Goal: Transaction & Acquisition: Purchase product/service

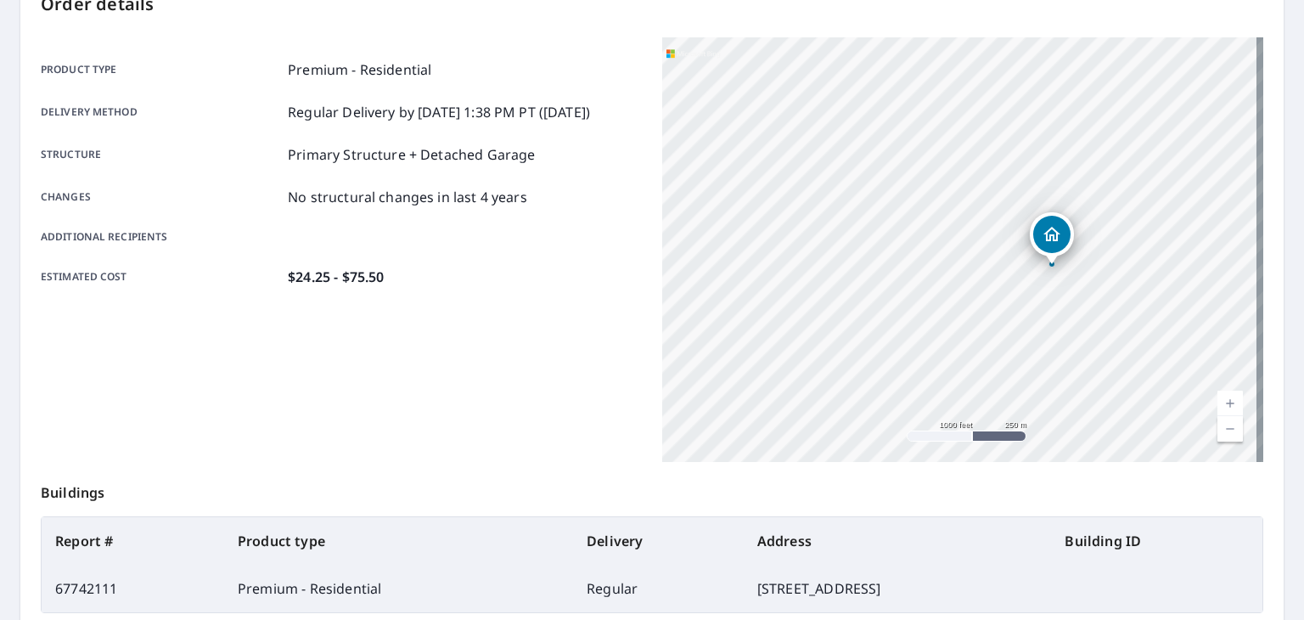
scroll to position [379, 0]
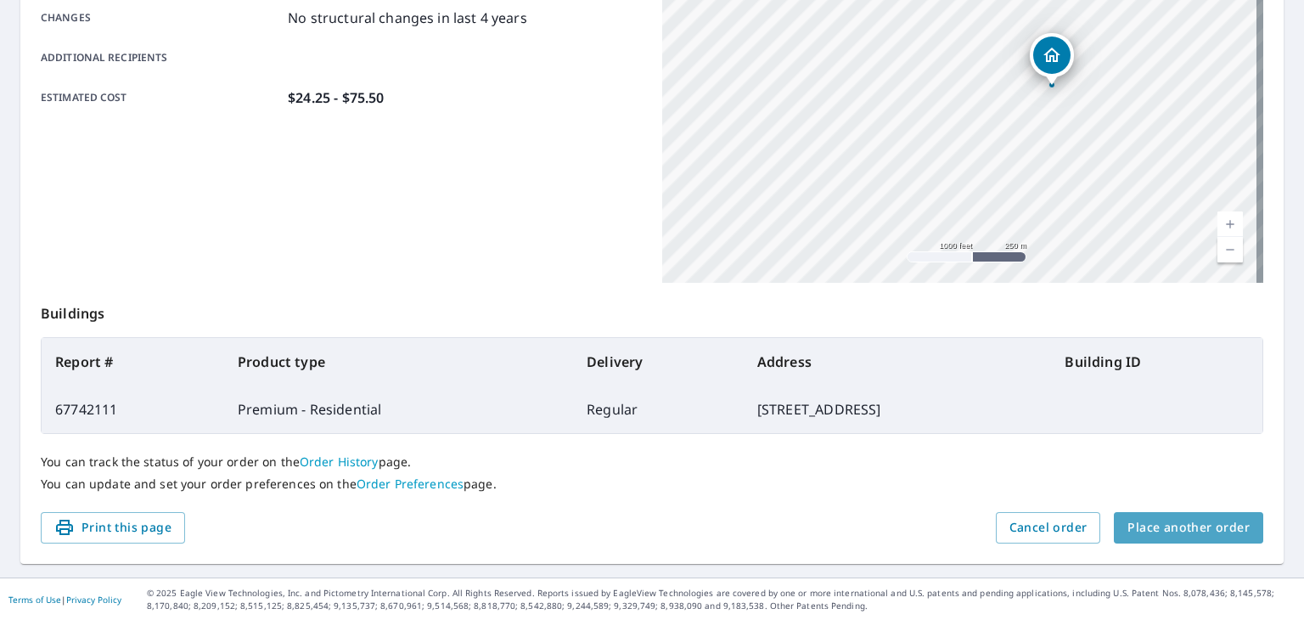
click at [1192, 527] on span "Place another order" at bounding box center [1189, 527] width 122 height 21
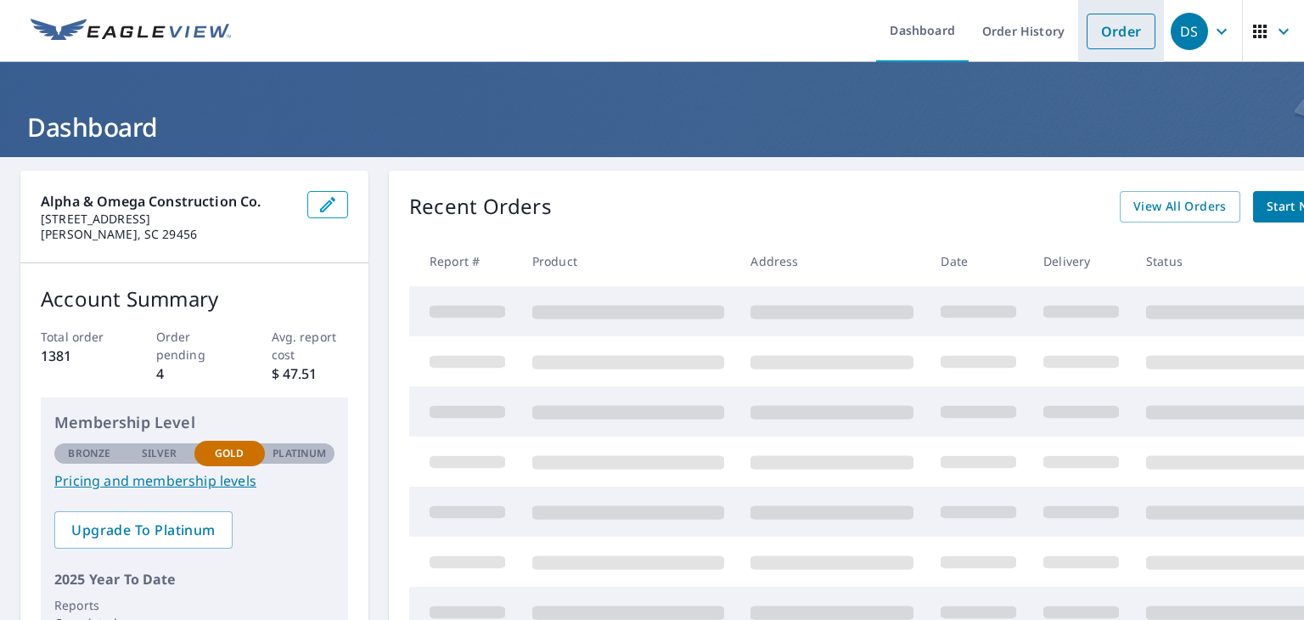
click at [1096, 30] on link "Order" at bounding box center [1121, 32] width 69 height 36
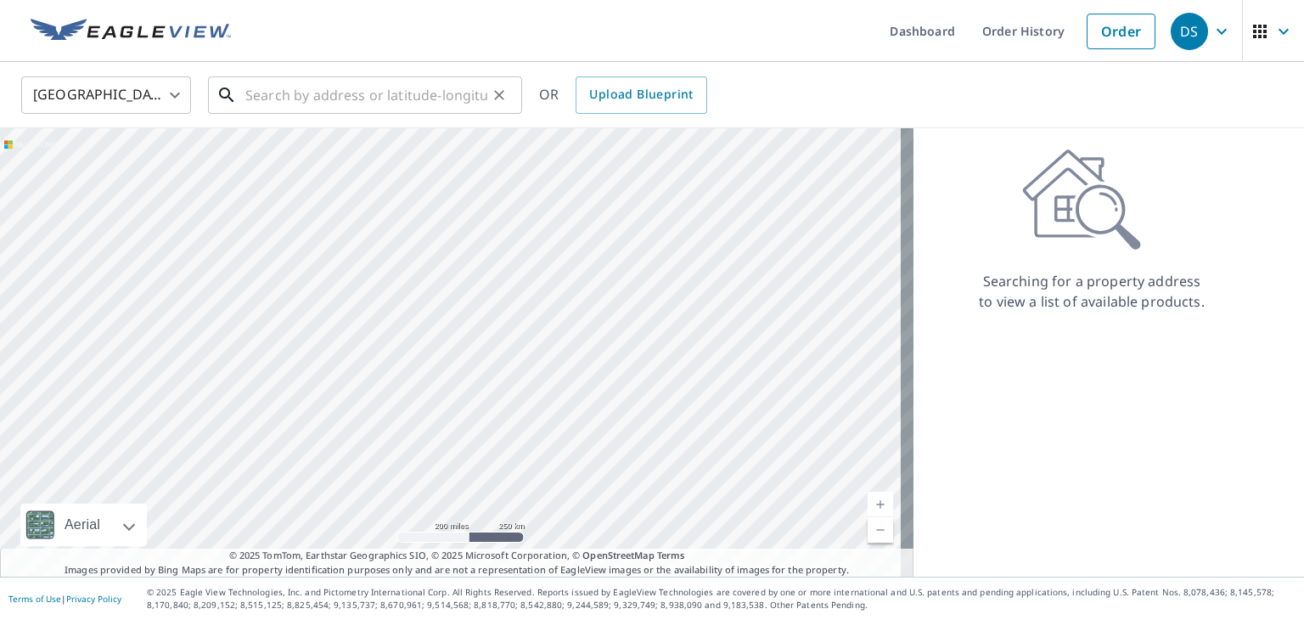
click at [375, 99] on input "text" at bounding box center [366, 95] width 242 height 48
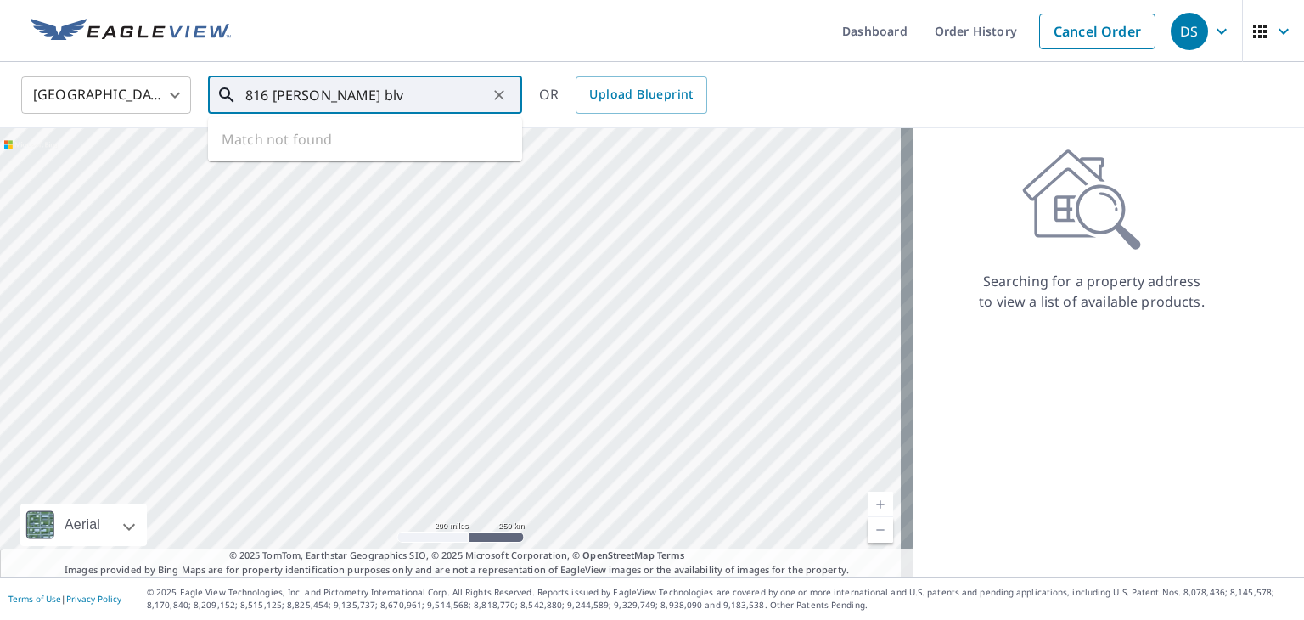
type input "816 johnie dotts blv"
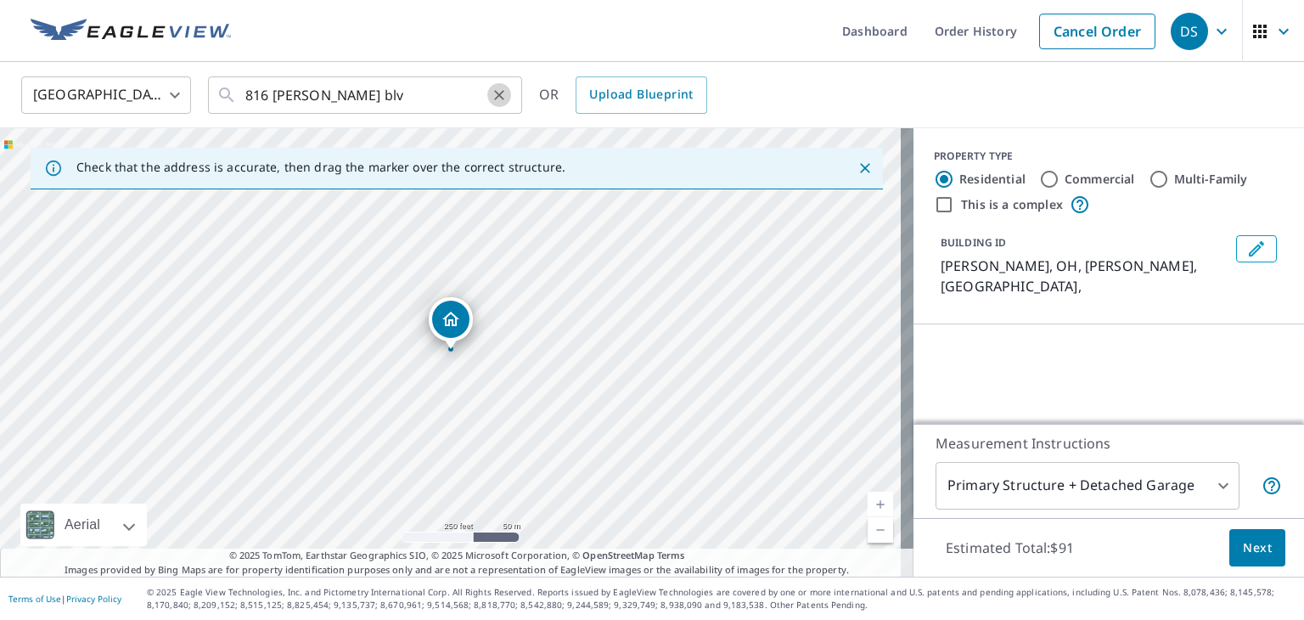
click at [503, 96] on icon "Clear" at bounding box center [499, 95] width 17 height 17
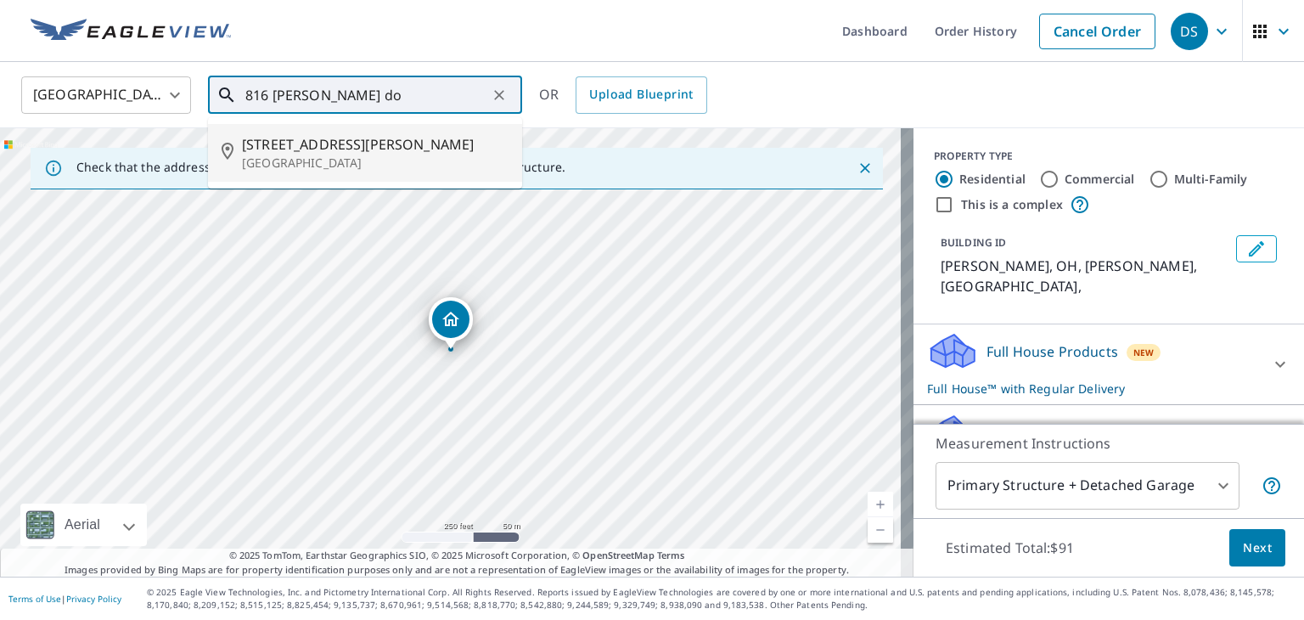
click at [282, 144] on span "816 Johnnie Dodds Blvd" at bounding box center [375, 144] width 267 height 20
type input "816 Johnnie Dodds Blvd Mount Pleasant, SC 29464"
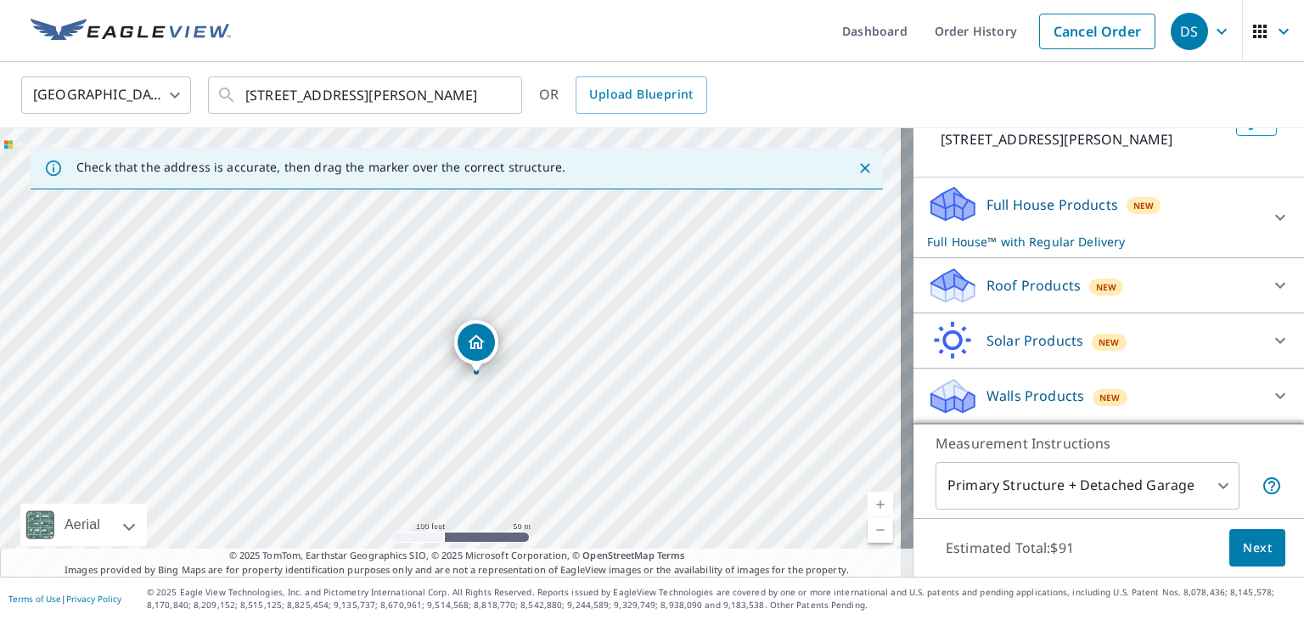
scroll to position [146, 0]
click at [1271, 279] on icon at bounding box center [1281, 285] width 20 height 20
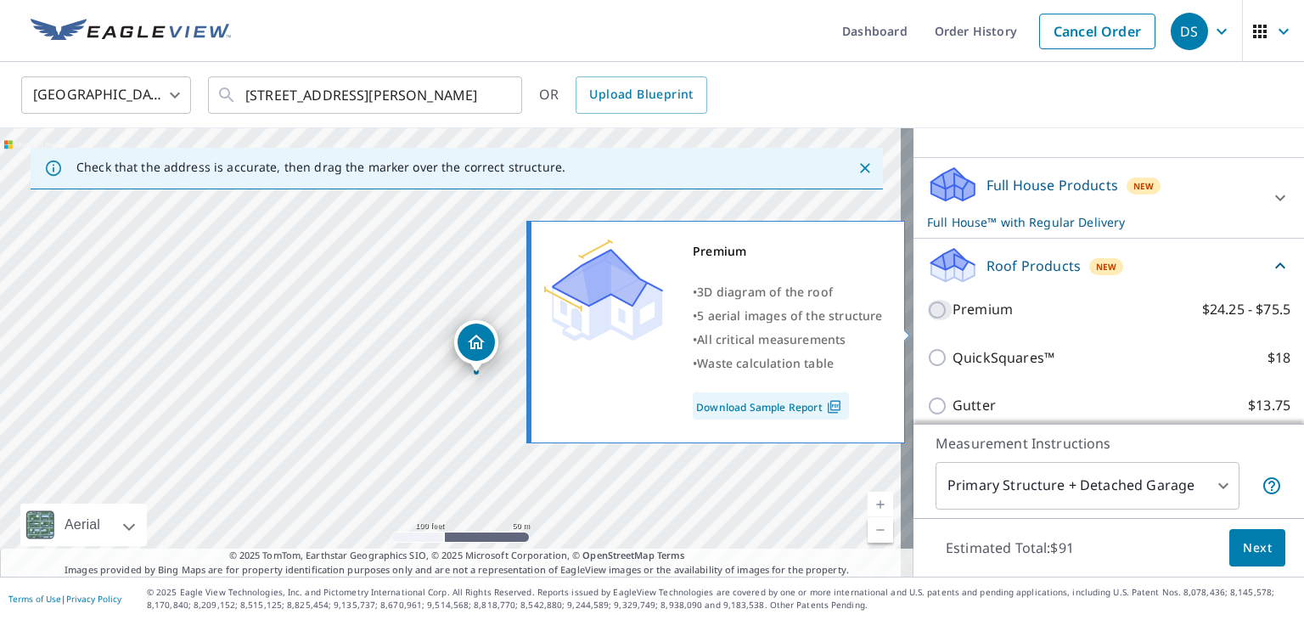
click at [927, 320] on input "Premium $24.25 - $75.5" at bounding box center [939, 310] width 25 height 20
checkbox input "true"
checkbox input "false"
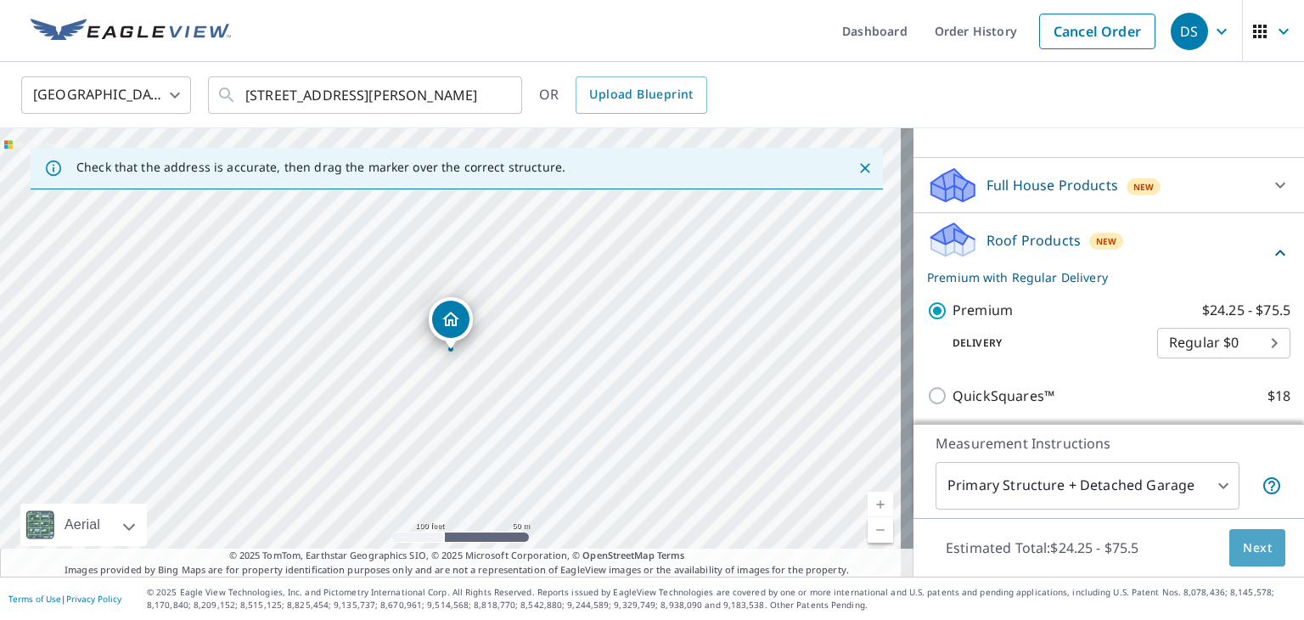
click at [1243, 550] on span "Next" at bounding box center [1257, 548] width 29 height 21
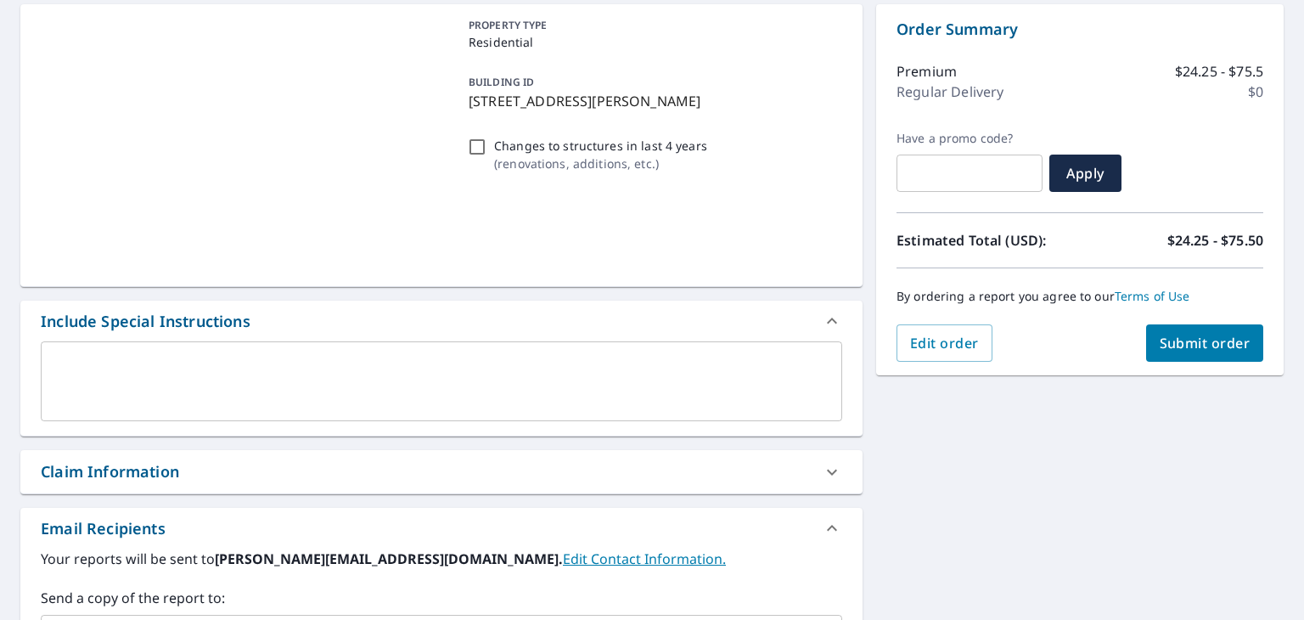
scroll to position [170, 0]
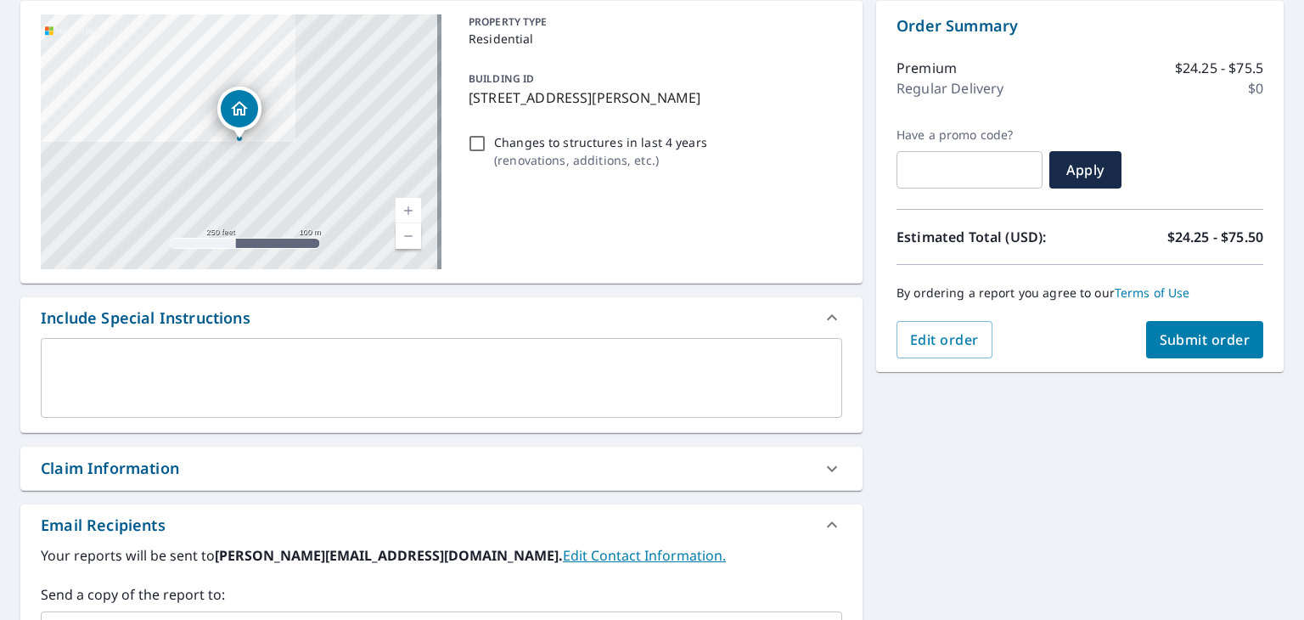
click at [1160, 347] on span "Submit order" at bounding box center [1205, 339] width 91 height 19
checkbox input "true"
